Goal: Task Accomplishment & Management: Complete application form

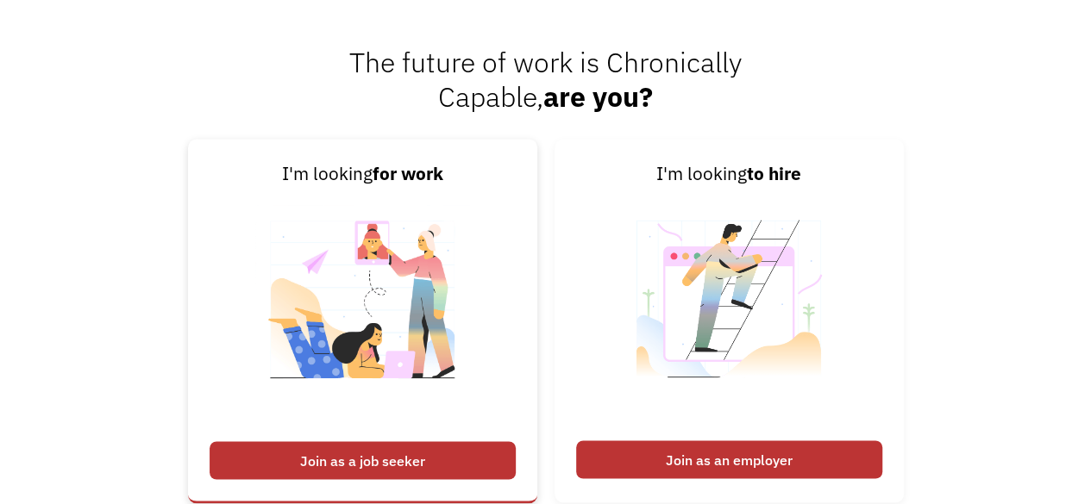
scroll to position [1335, 0]
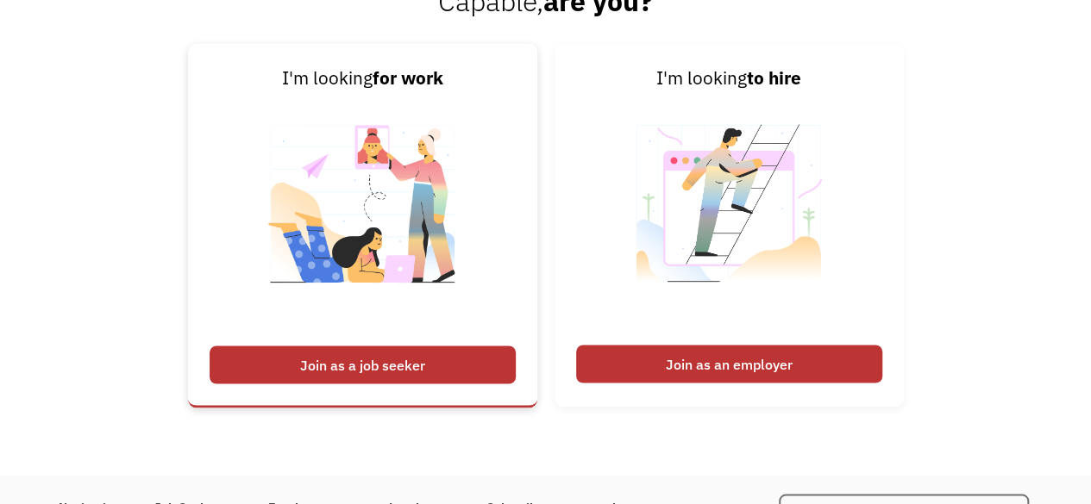
click at [436, 365] on div "Join as a job seeker" at bounding box center [363, 365] width 306 height 38
click at [365, 360] on div "Join as a job seeker" at bounding box center [363, 365] width 306 height 38
click at [355, 360] on div "Join as a job seeker" at bounding box center [363, 365] width 306 height 38
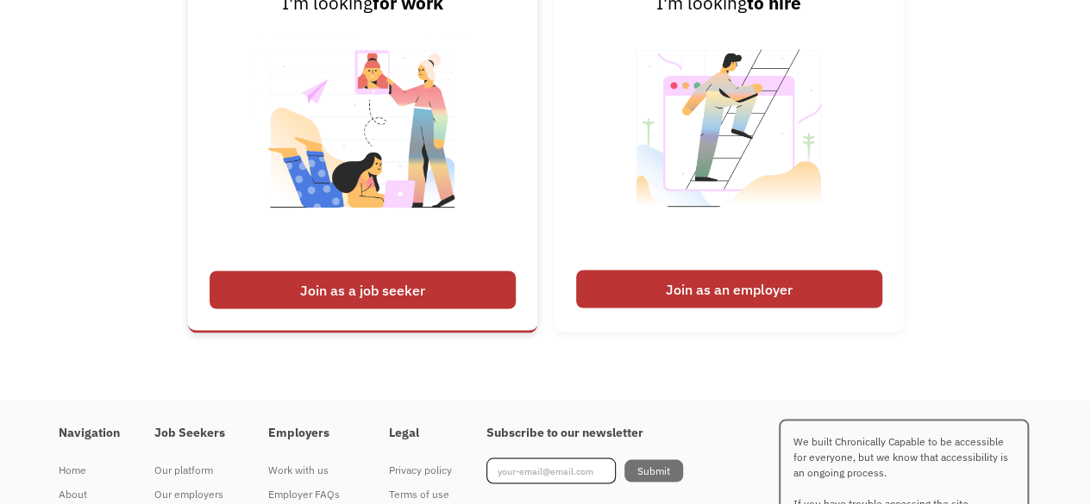
scroll to position [1507, 0]
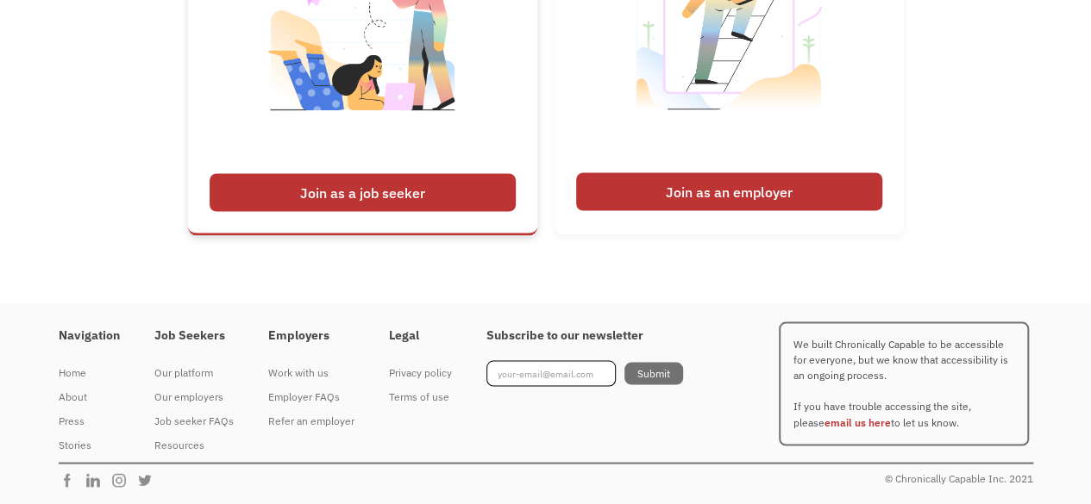
click at [362, 220] on link "I'm looking for work Join as a job seeker" at bounding box center [362, 53] width 349 height 364
click at [362, 178] on div "Join as a job seeker" at bounding box center [363, 192] width 306 height 38
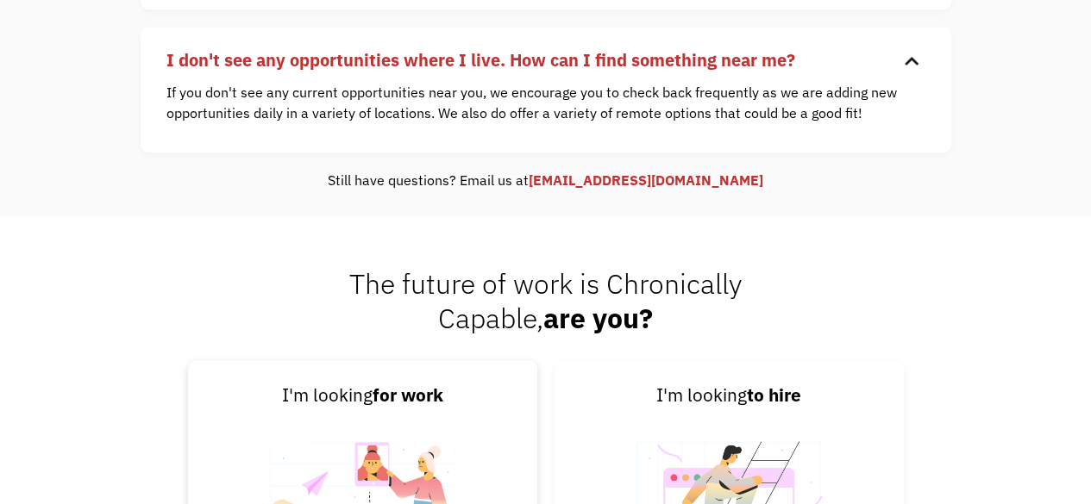
scroll to position [990, 0]
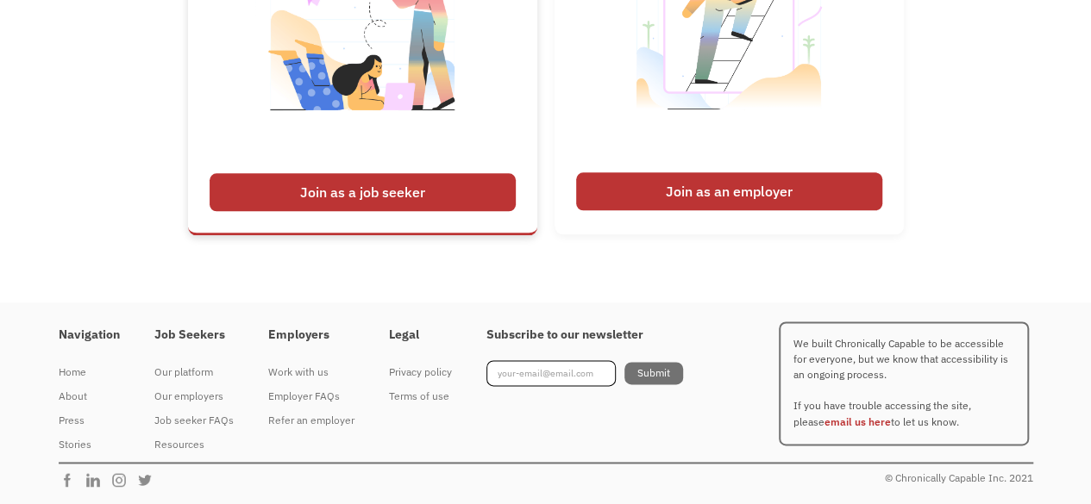
click at [347, 192] on div "Join as a job seeker" at bounding box center [363, 192] width 306 height 38
